Goal: Task Accomplishment & Management: Use online tool/utility

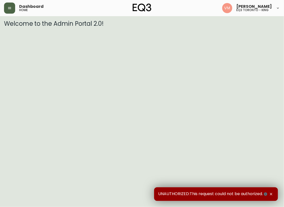
click at [8, 9] on icon "button" at bounding box center [10, 8] width 4 height 4
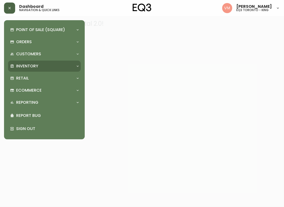
click at [23, 61] on div "Inventory" at bounding box center [44, 65] width 73 height 11
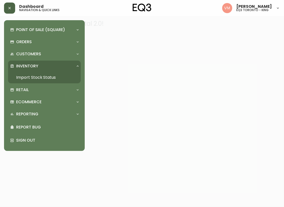
click at [27, 74] on link "Import Stock Status" at bounding box center [44, 78] width 73 height 12
